Goal: Task Accomplishment & Management: Use online tool/utility

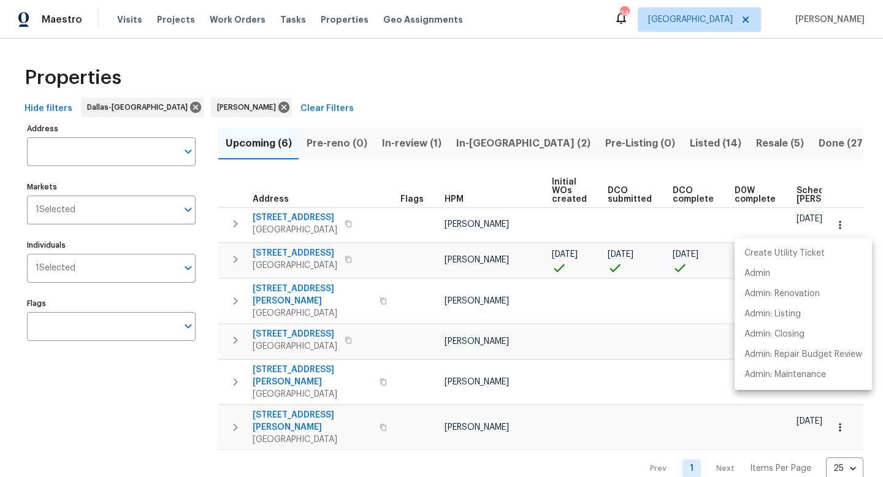
scroll to position [0, 134]
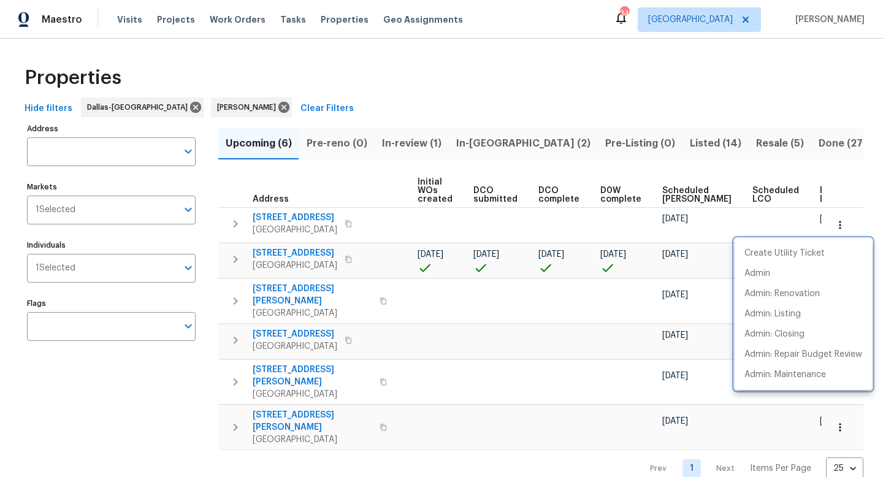
click at [431, 114] on div at bounding box center [441, 238] width 883 height 477
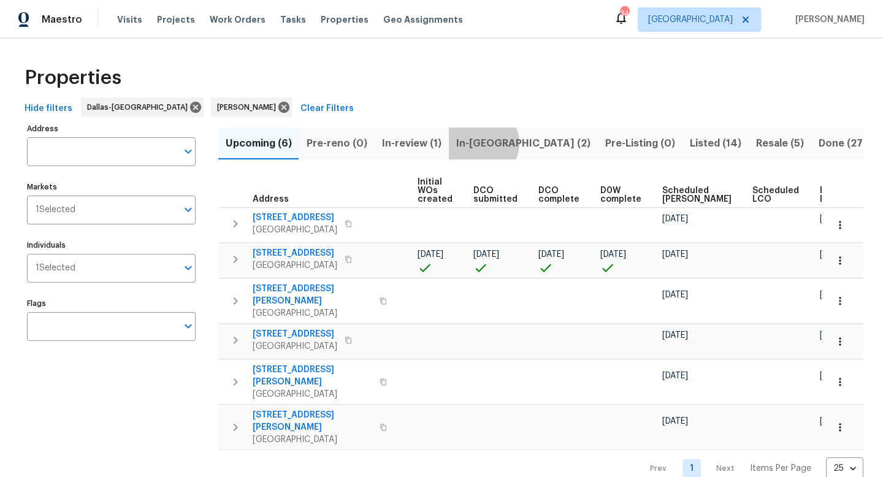
click at [478, 143] on span "In-reno (2)" at bounding box center [523, 143] width 134 height 17
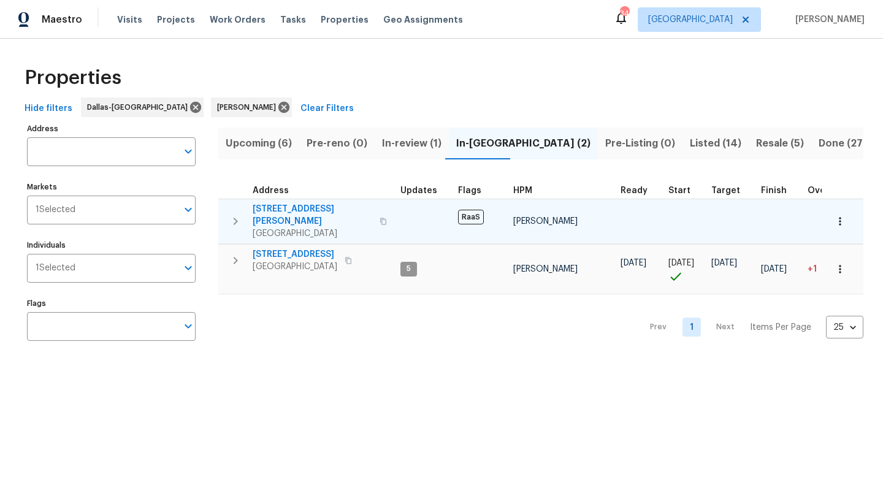
click at [291, 208] on span "[STREET_ADDRESS][PERSON_NAME]" at bounding box center [313, 215] width 120 height 25
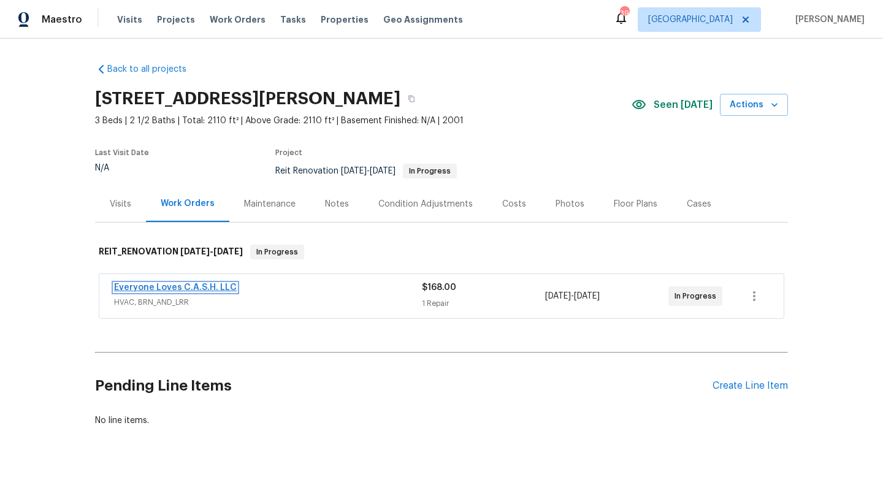
click at [190, 284] on link "Everyone Loves C.A.S.H. LLC" at bounding box center [175, 287] width 123 height 9
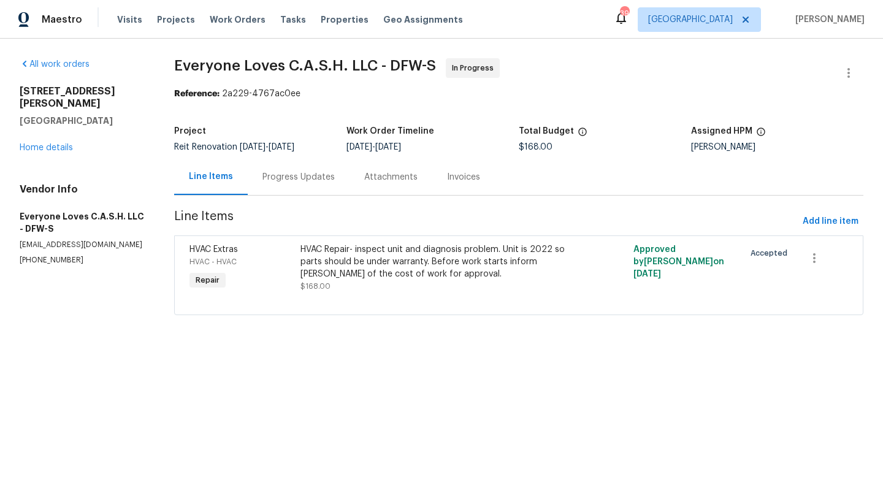
click at [328, 252] on div "HVAC Repair- inspect unit and diagnosis problem. Unit is 2022 so parts should b…" at bounding box center [436, 261] width 270 height 37
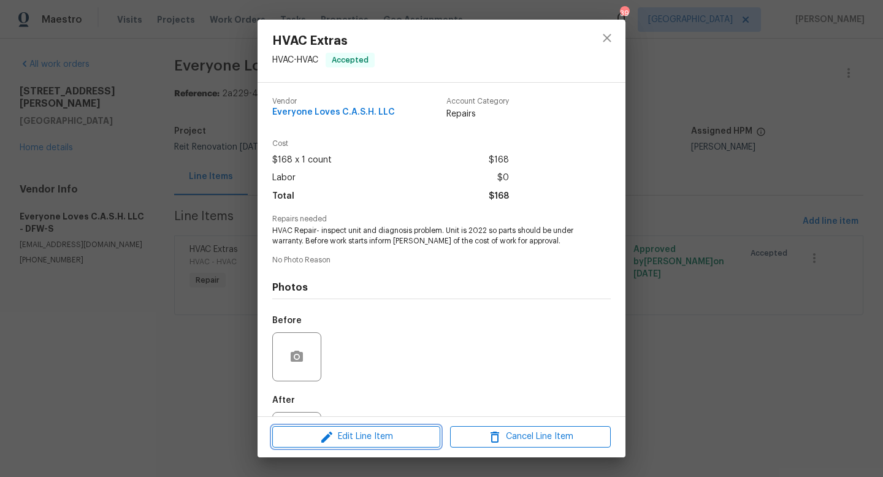
click at [374, 446] on button "Edit Line Item" at bounding box center [356, 436] width 168 height 21
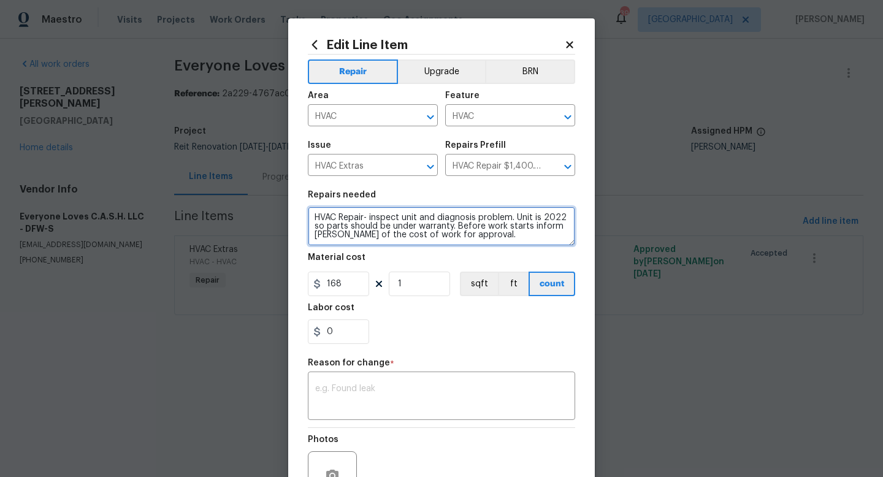
click at [518, 237] on textarea "HVAC Repair- inspect unit and diagnosis problem. Unit is 2022 so parts should b…" at bounding box center [441, 226] width 267 height 39
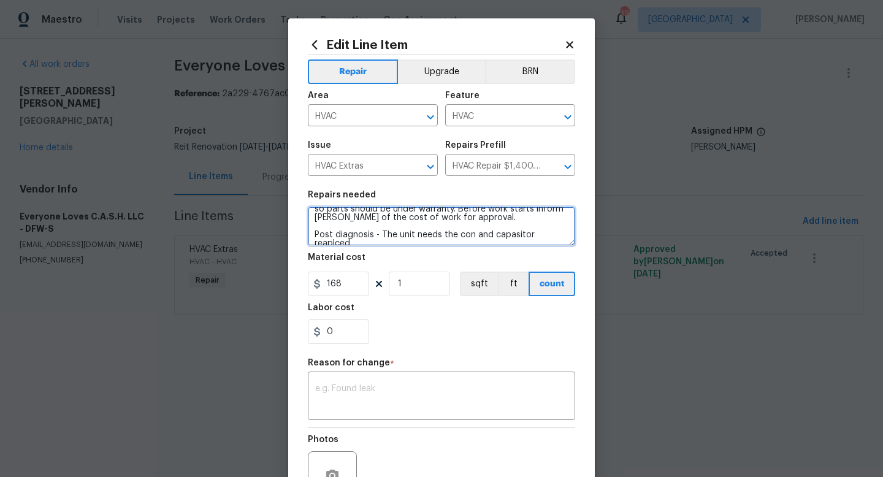
scroll to position [20, 0]
click at [493, 234] on textarea "HVAC Repair- inspect unit and diagnosis problem. Unit is 2022 so parts should b…" at bounding box center [441, 226] width 267 height 39
click at [519, 235] on textarea "HVAC Repair- inspect unit and diagnosis problem. Unit is 2022 so parts should b…" at bounding box center [441, 226] width 267 height 39
click at [491, 235] on textarea "HVAC Repair- inspect unit and diagnosis problem. Unit is 2022 so parts should b…" at bounding box center [441, 226] width 267 height 39
type textarea "HVAC Repair- inspect unit and diagnosis problem. Unit is 2022 so parts should b…"
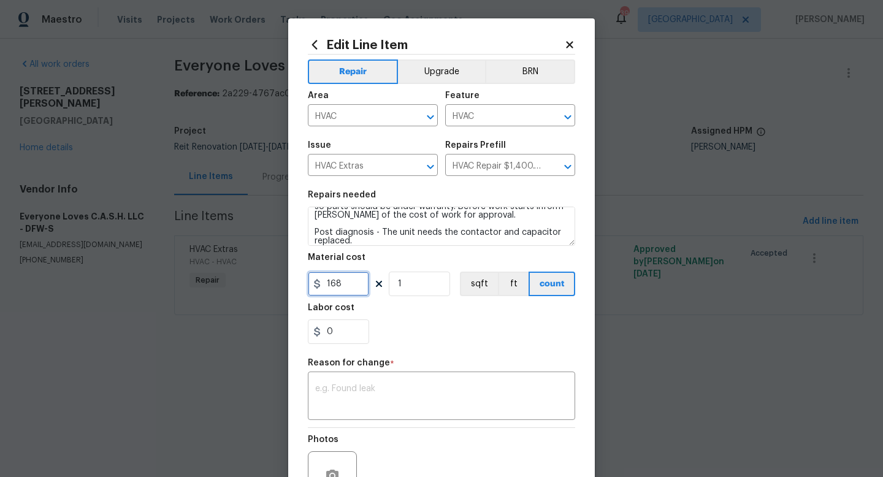
drag, startPoint x: 356, startPoint y: 284, endPoint x: 255, endPoint y: 274, distance: 102.3
click at [255, 274] on div "Edit Line Item Repair Upgrade BRN Area HVAC ​ Feature HVAC ​ Issue HVAC Extras …" at bounding box center [441, 238] width 883 height 477
type input "356"
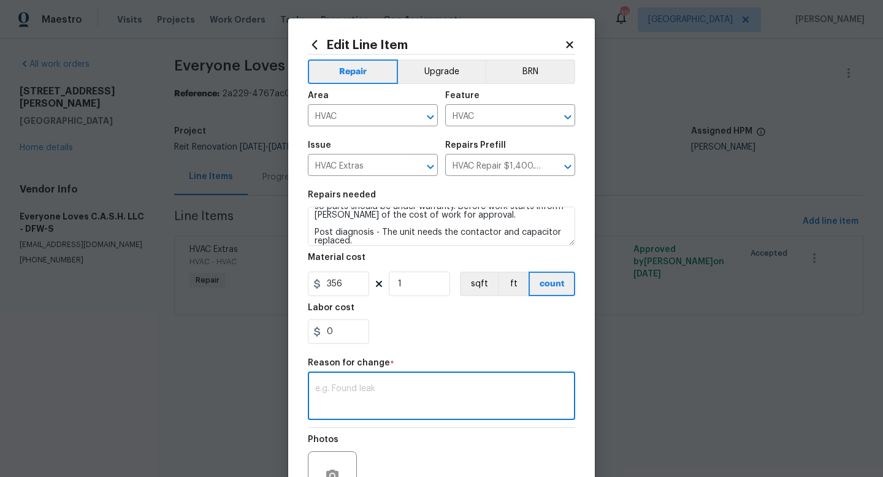
click at [348, 395] on textarea at bounding box center [441, 398] width 253 height 26
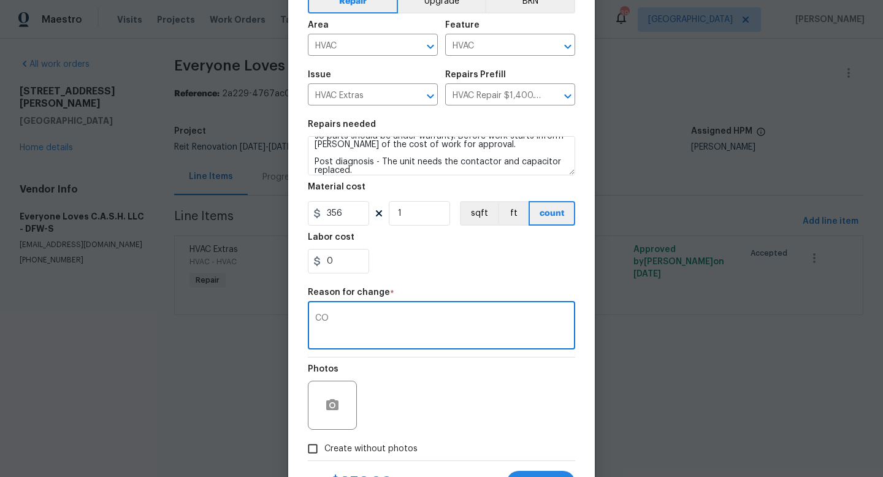
scroll to position [128, 0]
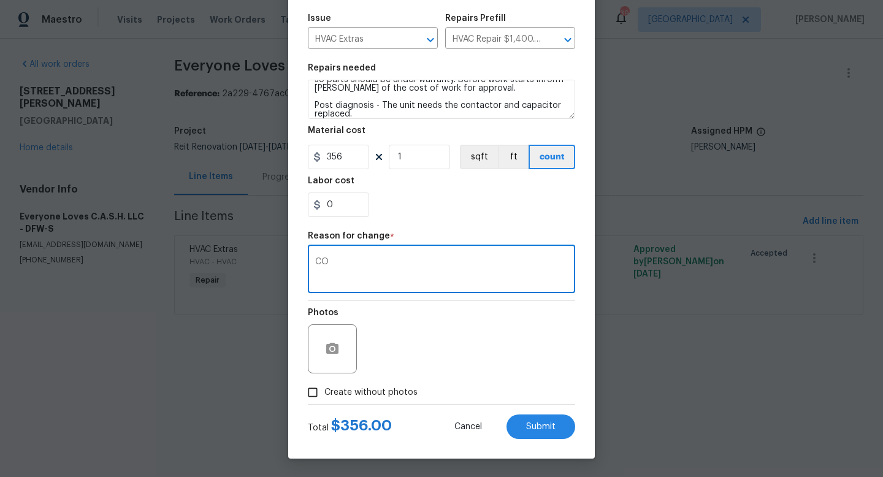
type textarea "CO"
click at [314, 396] on input "Create without photos" at bounding box center [312, 392] width 23 height 23
checkbox input "true"
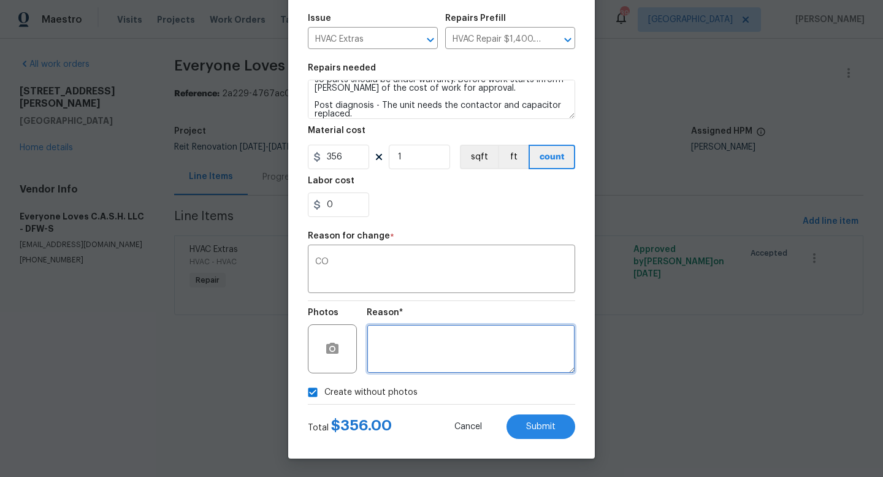
click at [423, 337] on textarea at bounding box center [471, 348] width 209 height 49
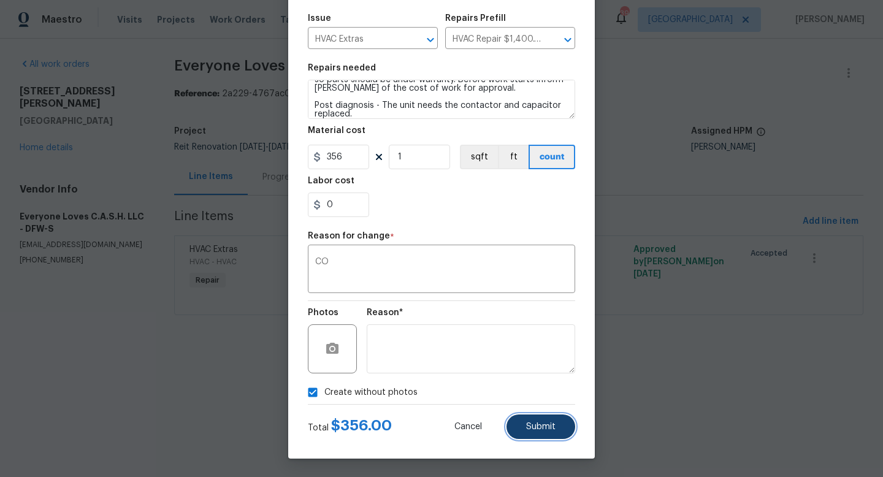
click at [554, 429] on span "Submit" at bounding box center [540, 427] width 29 height 9
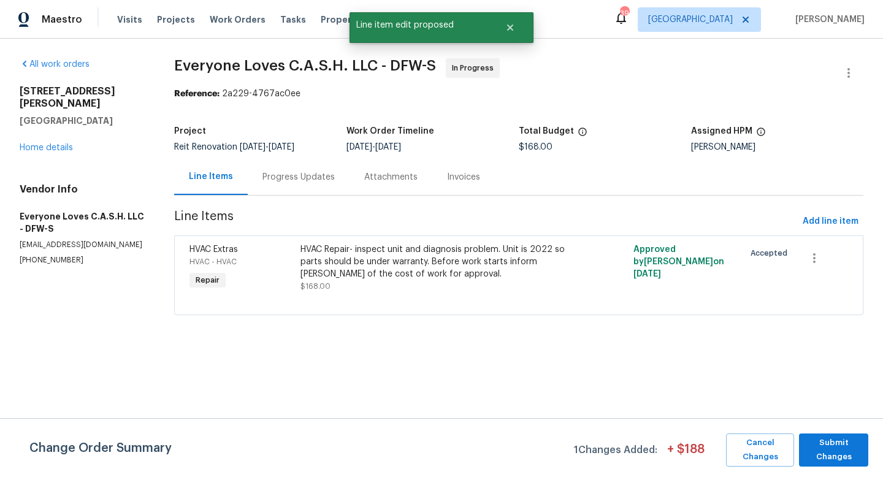
scroll to position [0, 0]
click at [824, 447] on span "Submit Changes" at bounding box center [833, 450] width 57 height 28
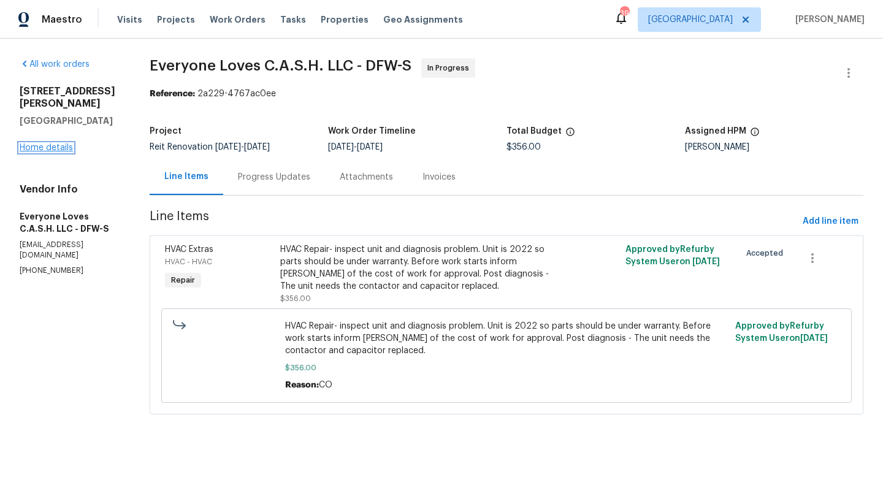
click at [41, 144] on link "Home details" at bounding box center [46, 148] width 53 height 9
